Goal: Task Accomplishment & Management: Manage account settings

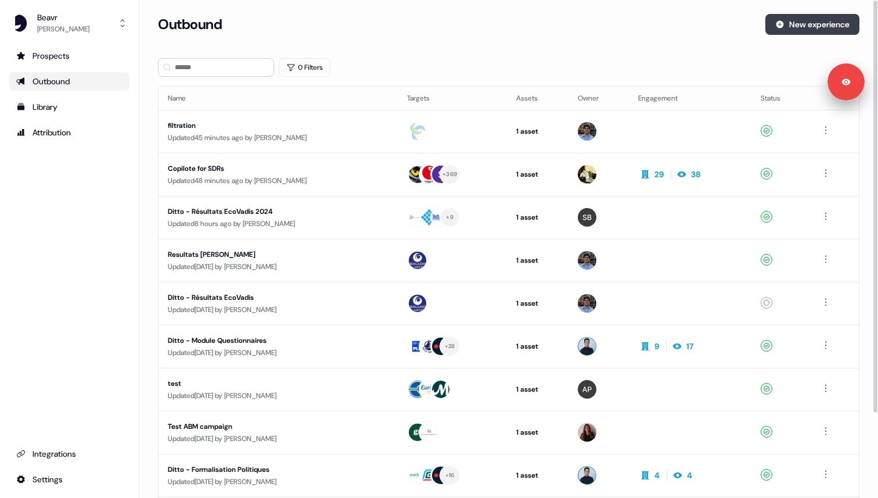
click at [782, 30] on button "New experience" at bounding box center [813, 24] width 94 height 21
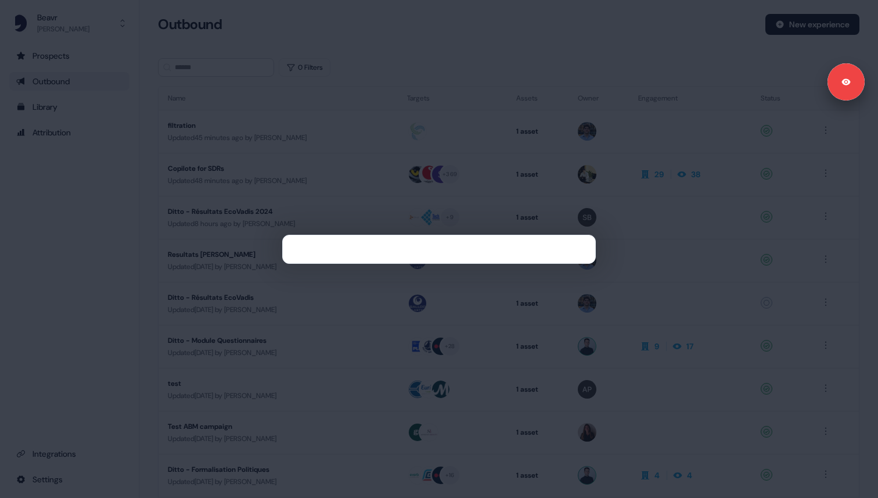
click at [694, 50] on div at bounding box center [439, 249] width 878 height 498
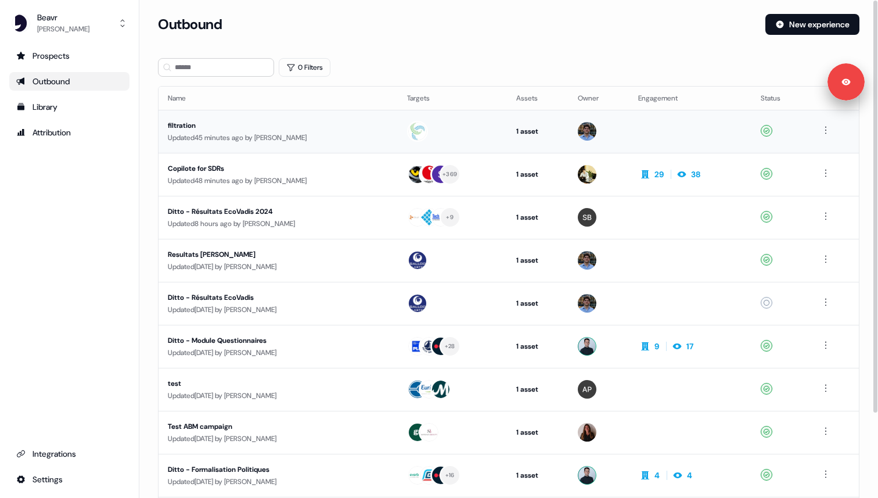
click at [214, 127] on div "filtration" at bounding box center [278, 126] width 220 height 12
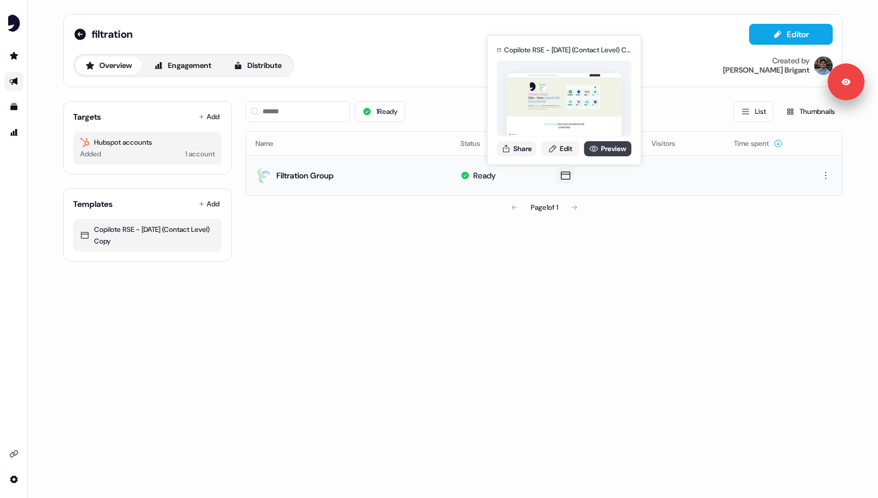
click at [604, 149] on link "Preview" at bounding box center [608, 148] width 48 height 15
click at [525, 143] on button "Share" at bounding box center [516, 148] width 39 height 15
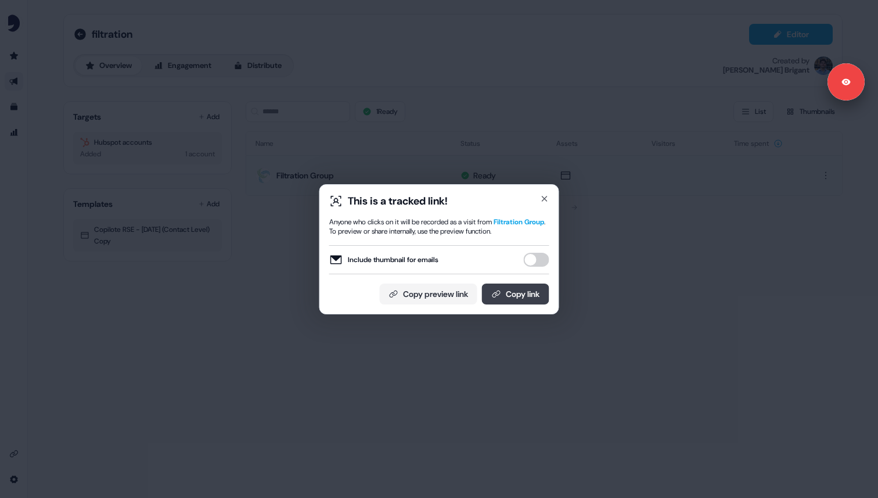
click at [492, 293] on icon at bounding box center [496, 293] width 9 height 9
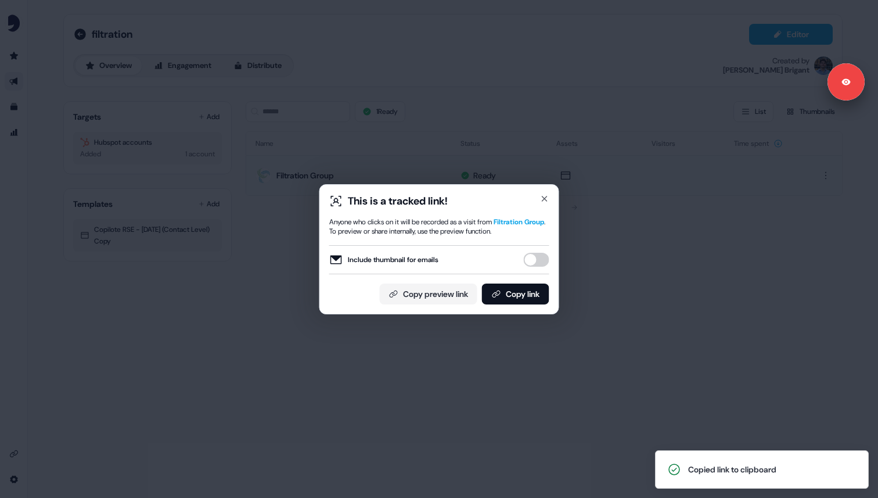
click at [674, 186] on div "This is a tracked link! Anyone who clicks on it will be recorded as a visit fro…" at bounding box center [439, 249] width 878 height 498
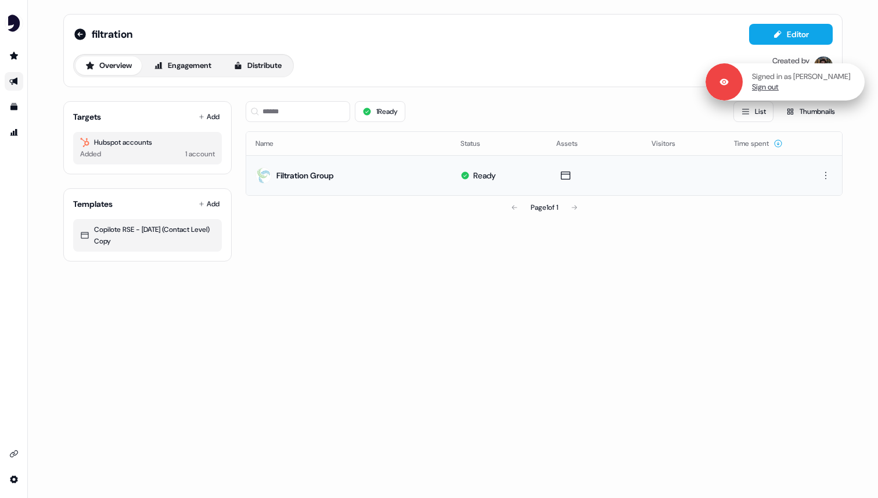
click at [773, 88] on link "Sign out" at bounding box center [765, 87] width 27 height 10
